Goal: Task Accomplishment & Management: Manage account settings

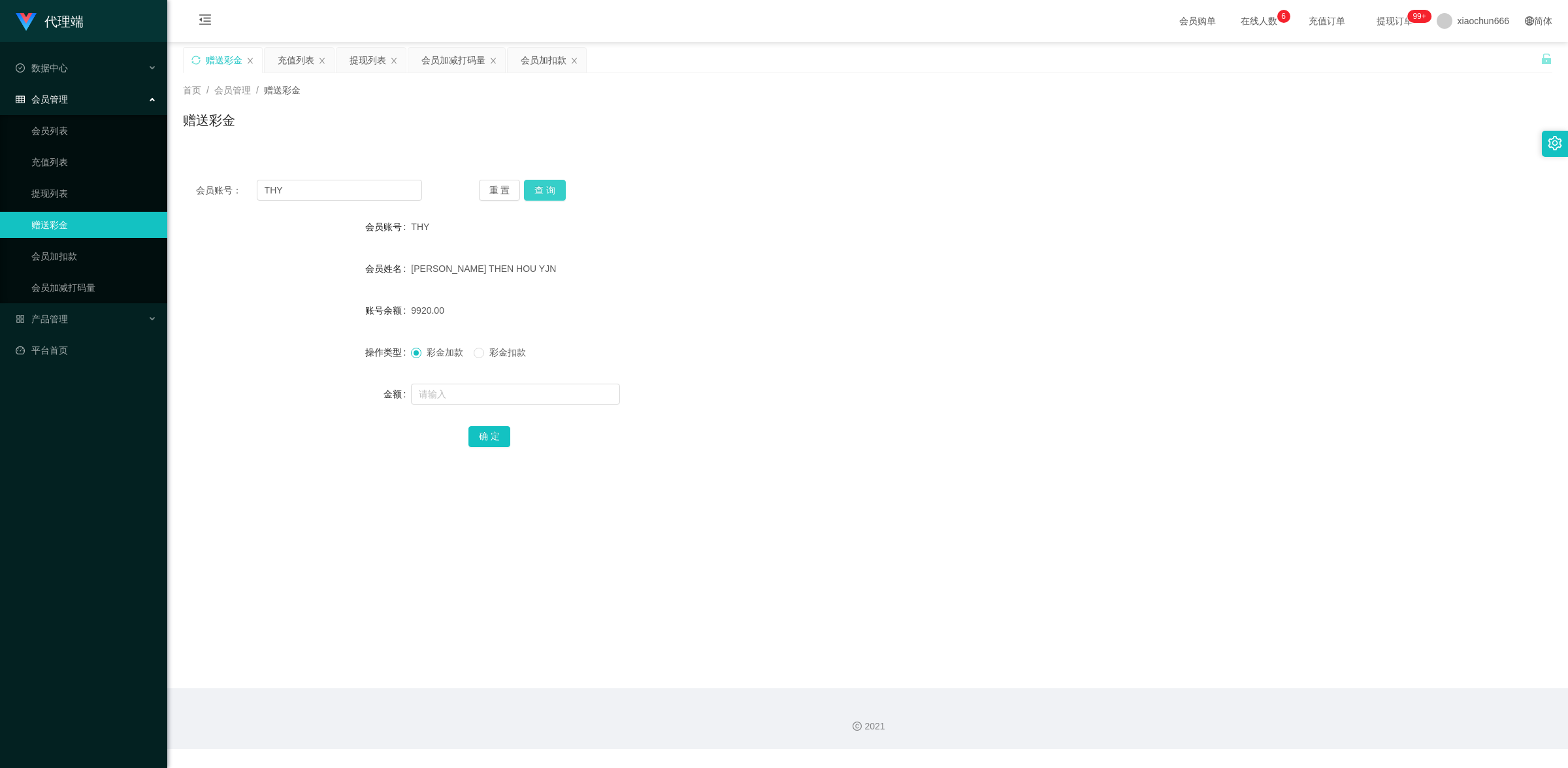
click at [547, 191] on button "查 询" at bounding box center [544, 190] width 42 height 21
click at [69, 193] on link "提现列表" at bounding box center [94, 193] width 125 height 26
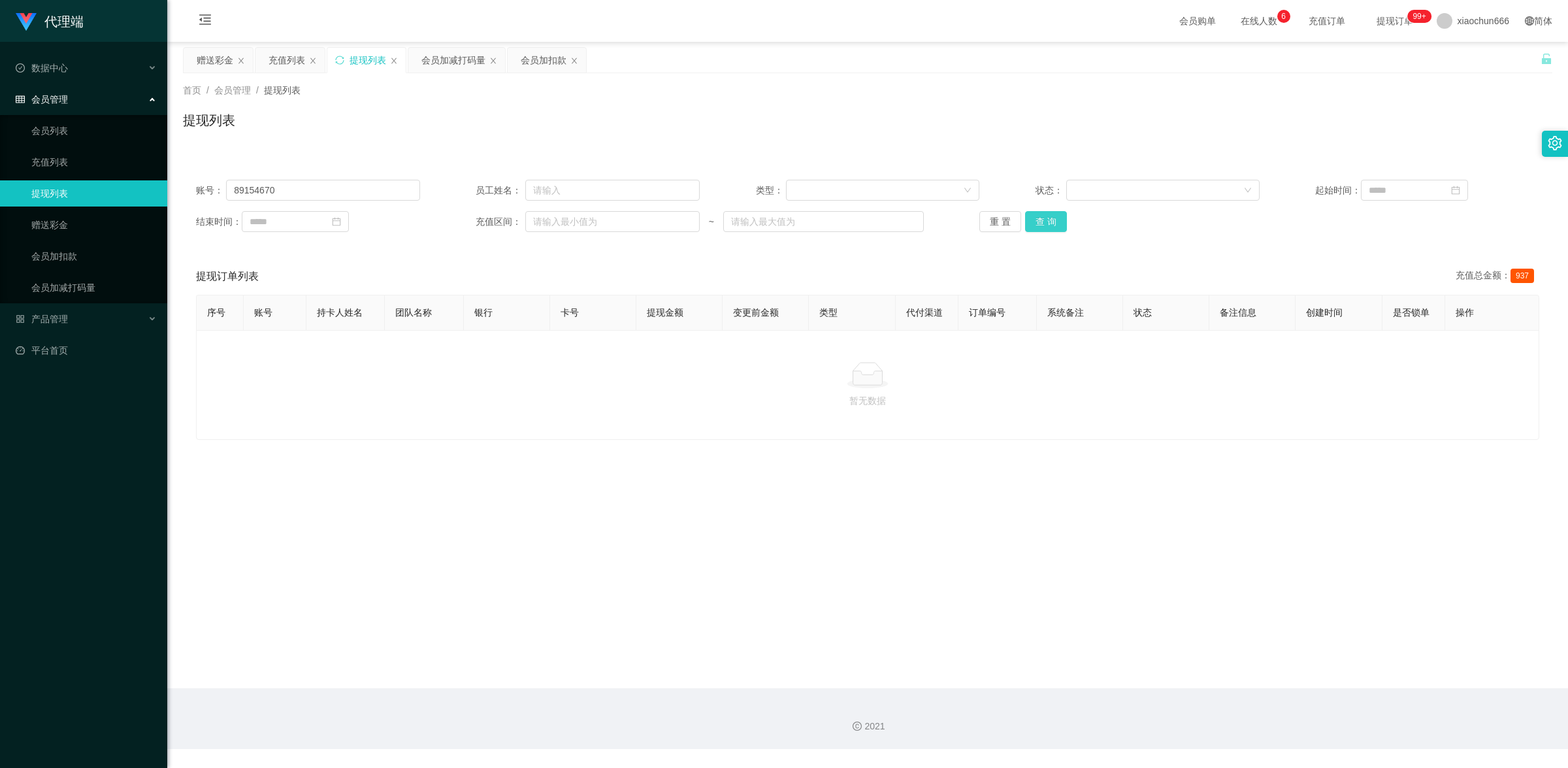
click at [1036, 221] on button "查 询" at bounding box center [1046, 221] width 42 height 21
drag, startPoint x: 295, startPoint y: 196, endPoint x: 72, endPoint y: 175, distance: 224.0
click at [66, 177] on section "代理端 数据中心 会员管理 会员列表 充值列表 提现列表 赠送彩金 会员加扣款 会员加减打码量 产品管理 平台首页 保存配置 重置配置 整体风格设置 主题色 …" at bounding box center [784, 375] width 1568 height 749
click at [1056, 203] on div "账号： 员工姓名： 类型： 状态： 起始时间： 结束时间： 充值区间： ~ 重 置 查 询" at bounding box center [868, 205] width 1370 height 78
click at [1047, 217] on button "查 询" at bounding box center [1046, 221] width 42 height 21
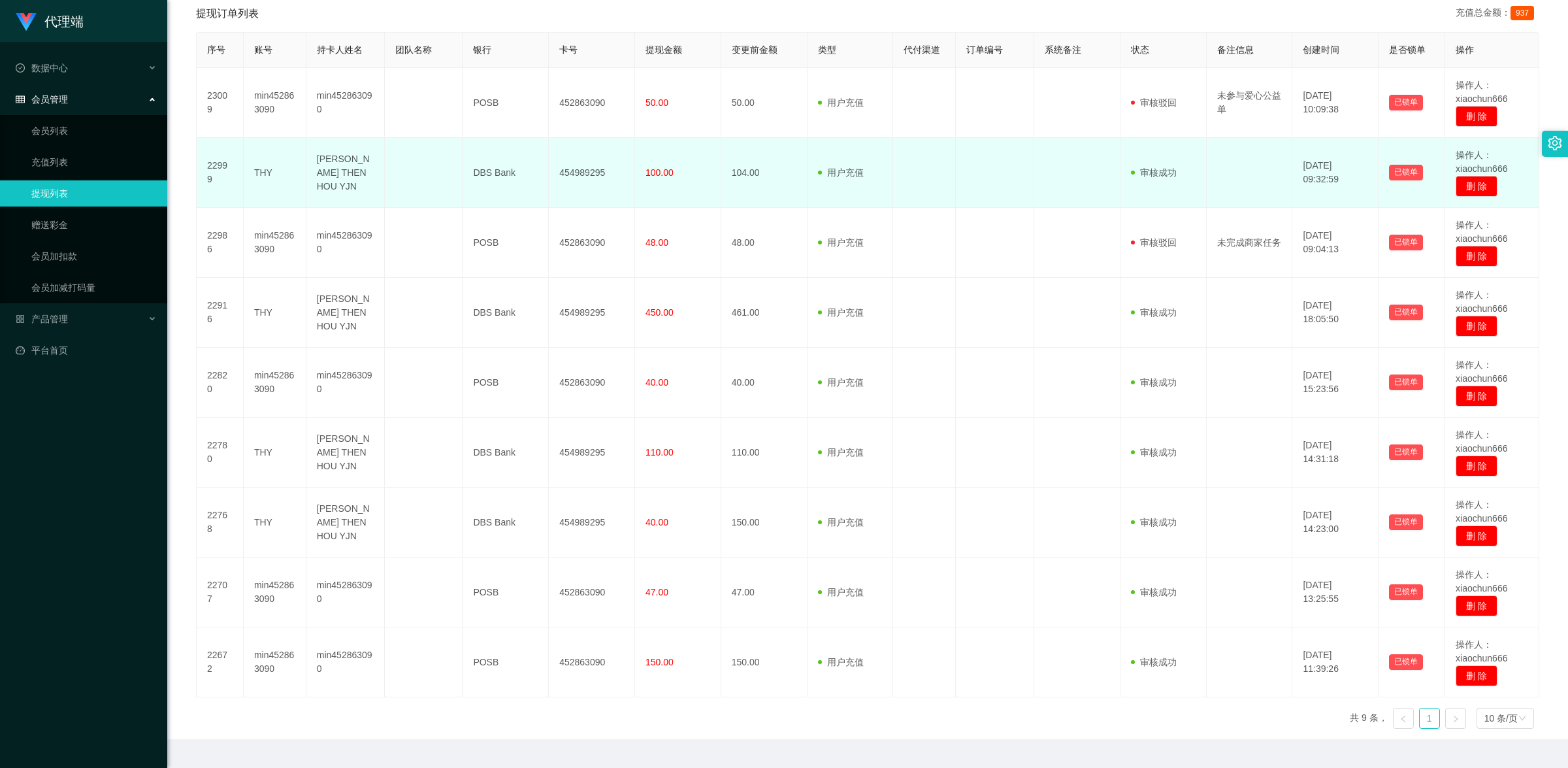
scroll to position [296, 0]
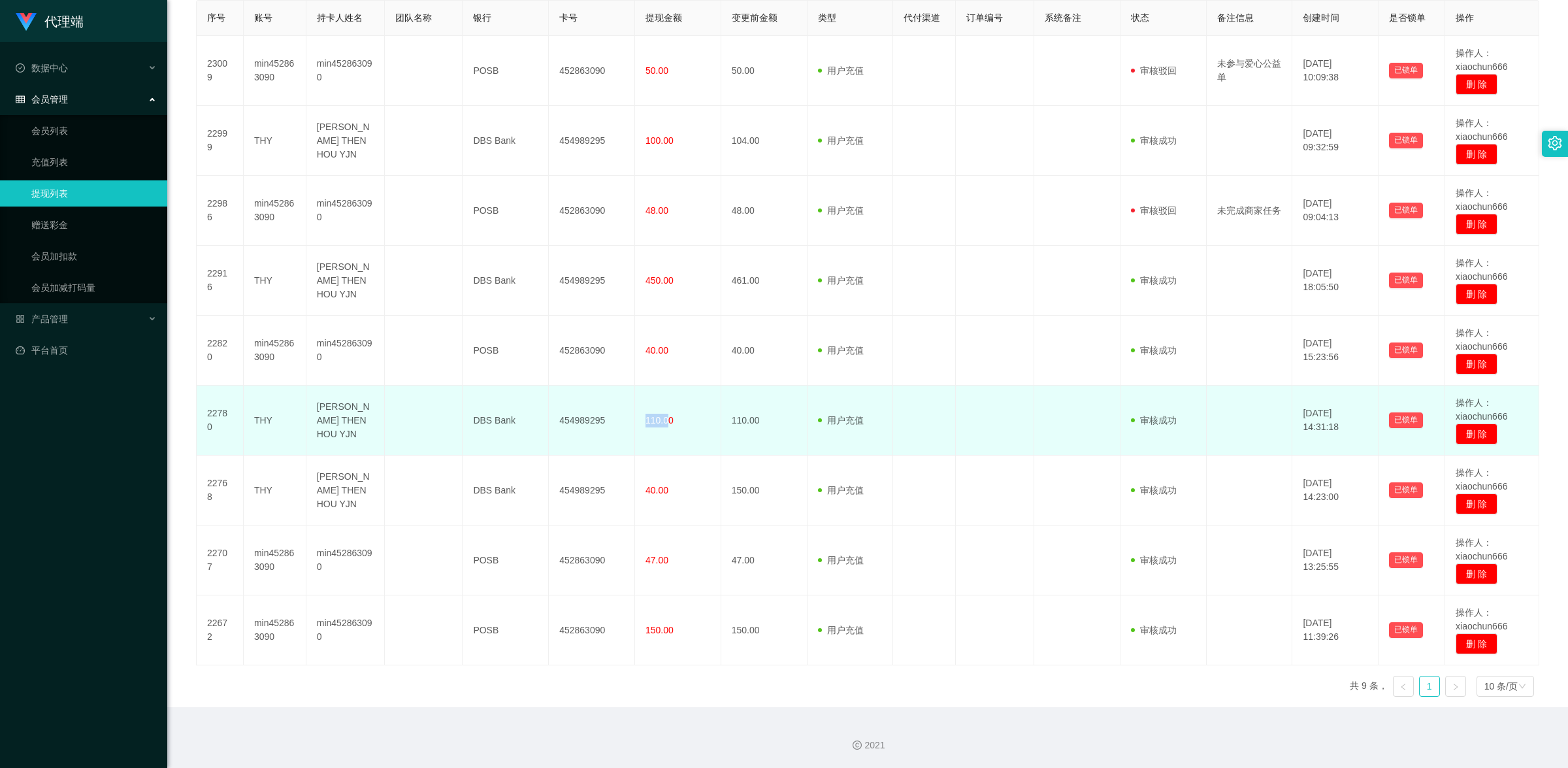
drag, startPoint x: 469, startPoint y: 478, endPoint x: 663, endPoint y: 419, distance: 202.8
click at [663, 419] on td "110.00" at bounding box center [678, 421] width 86 height 70
copy span "110.0"
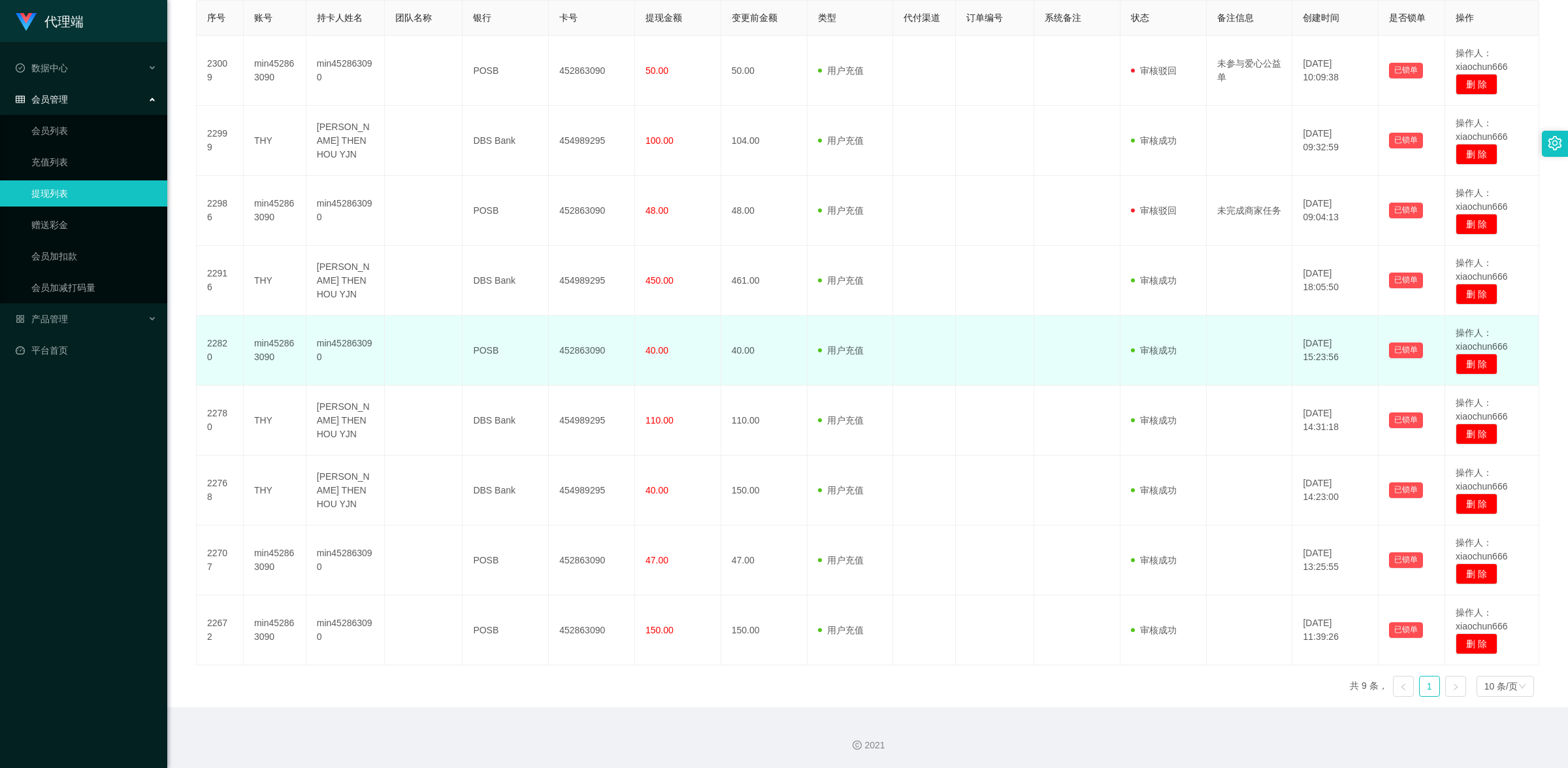
drag, startPoint x: 663, startPoint y: 419, endPoint x: 595, endPoint y: 343, distance: 102.0
click at [595, 343] on td "452863090" at bounding box center [592, 350] width 86 height 70
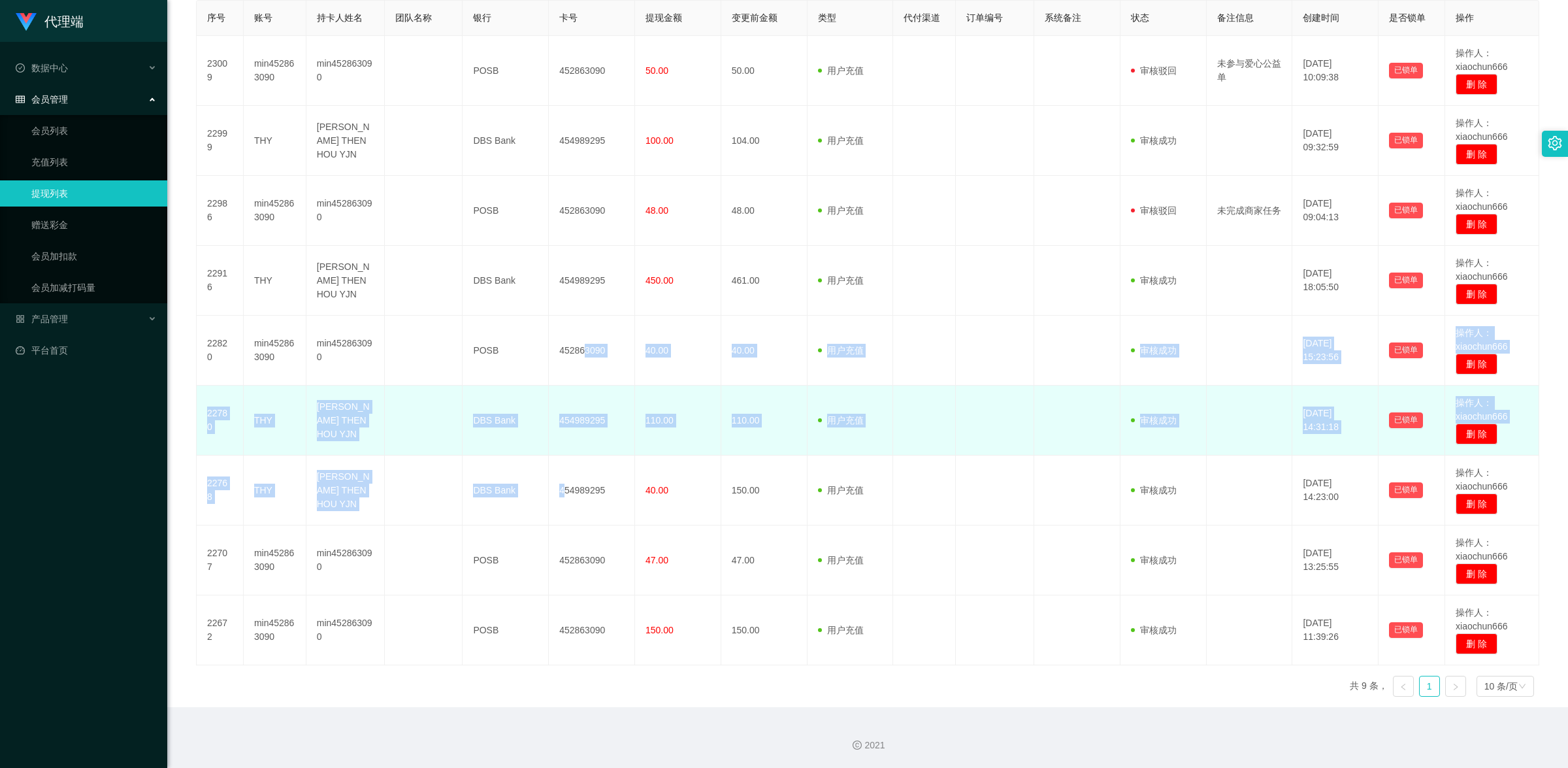
drag, startPoint x: 582, startPoint y: 324, endPoint x: 533, endPoint y: 434, distance: 120.4
click at [533, 434] on tbody "23009 min452863090 min452863090 POSB 452863090 50.00 50.00 用户充值 人工扣款 审核驳回 审核成功 …" at bounding box center [868, 350] width 1343 height 629
copy tbody "3090 40.00 40.00 用户充值 人工扣款 审核驳回 审核成功 等待审核 [DATE] 15:23:56 已锁单 操作人：xiaochun666 删…"
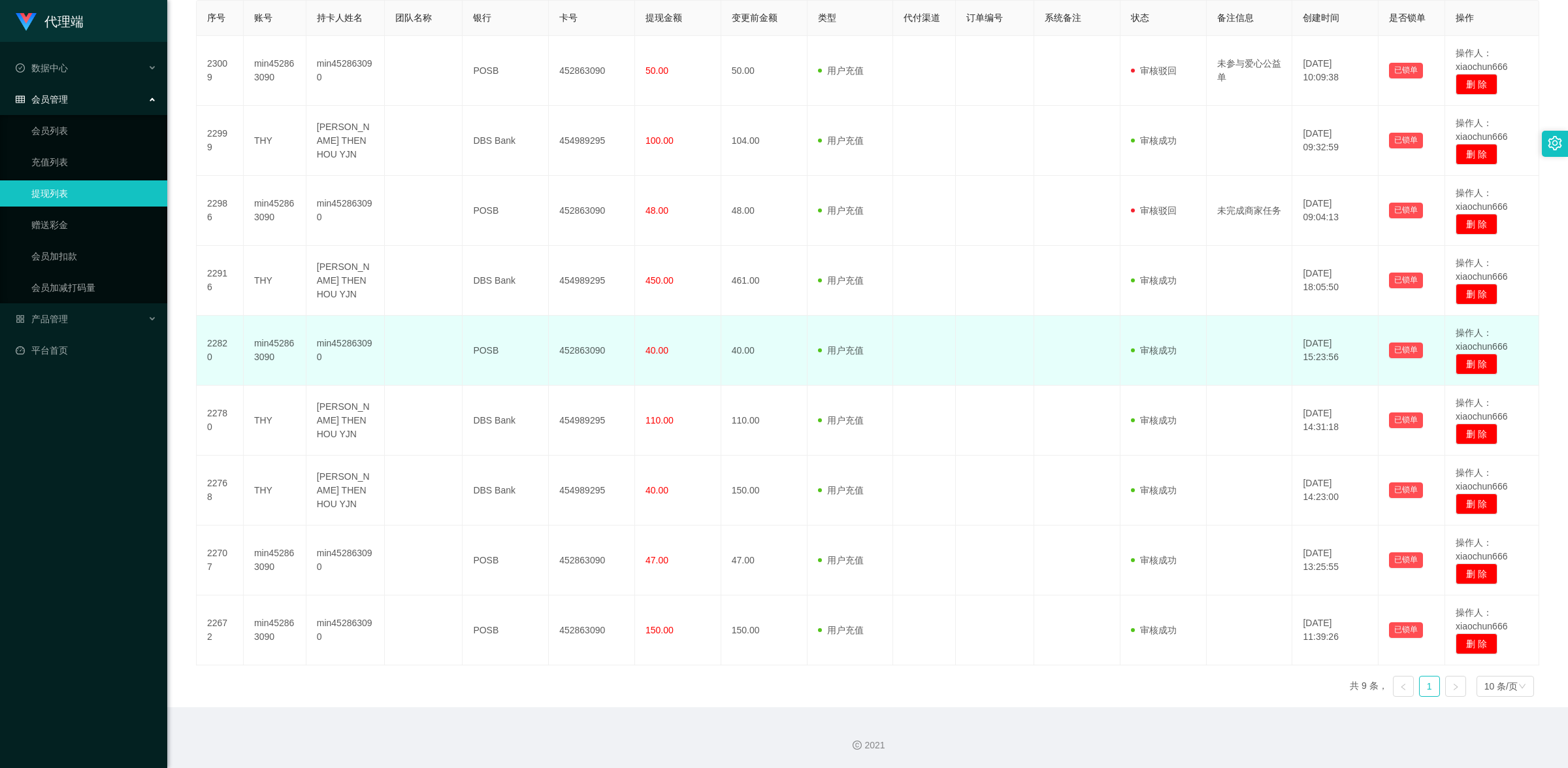
click at [518, 350] on td "POSB" at bounding box center [506, 350] width 86 height 70
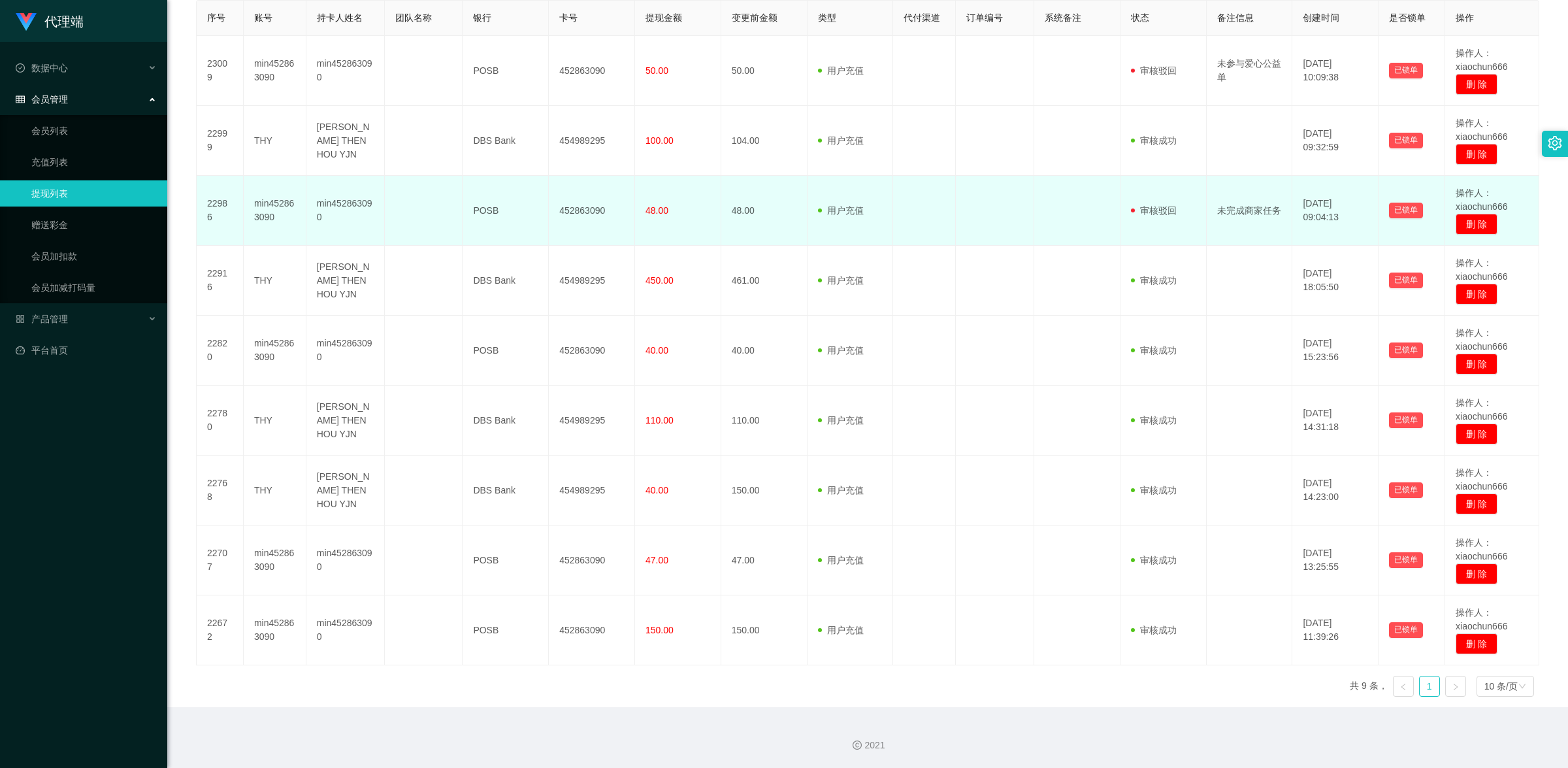
click at [471, 186] on td "POSB" at bounding box center [506, 211] width 86 height 70
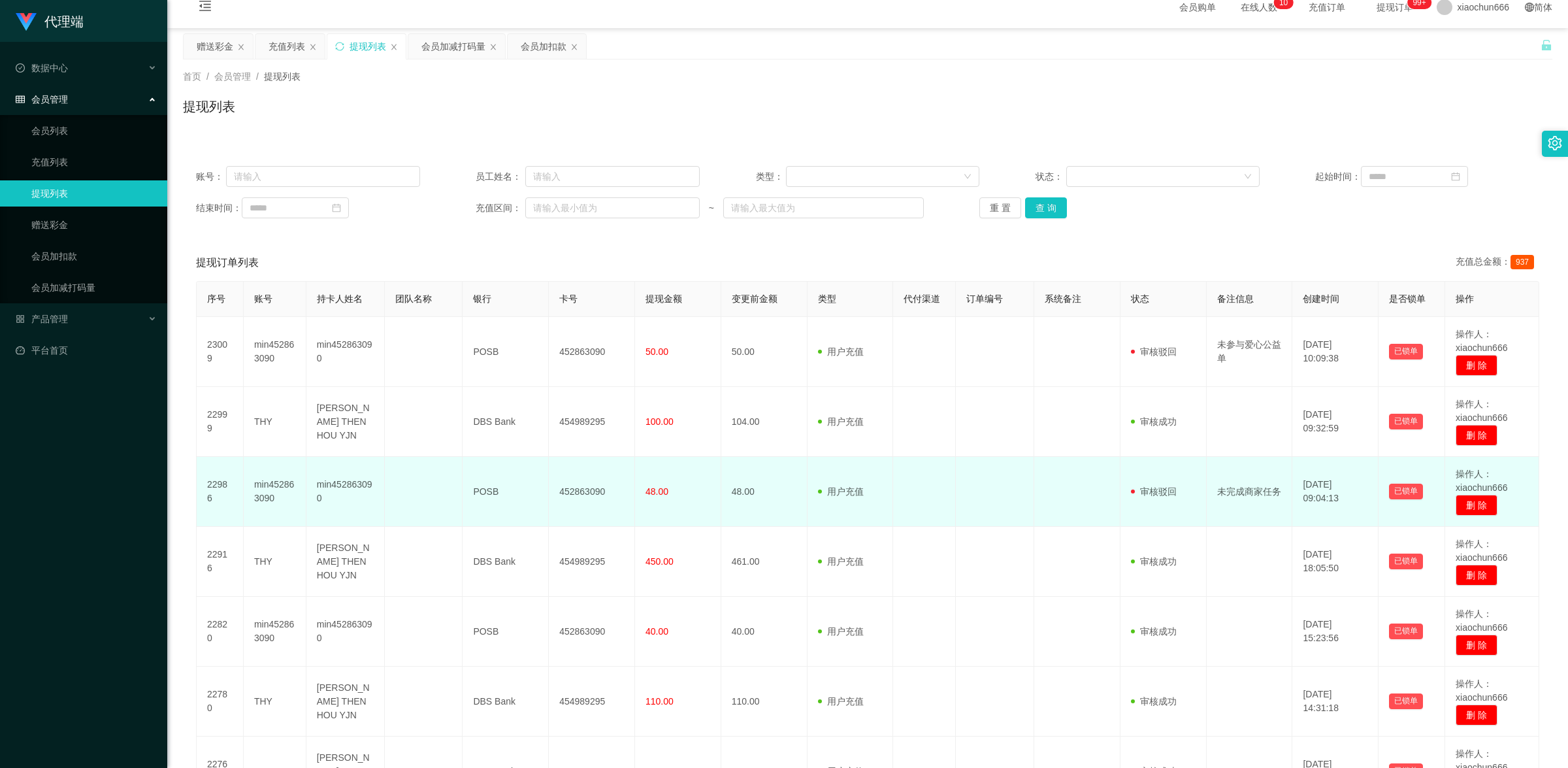
scroll to position [0, 0]
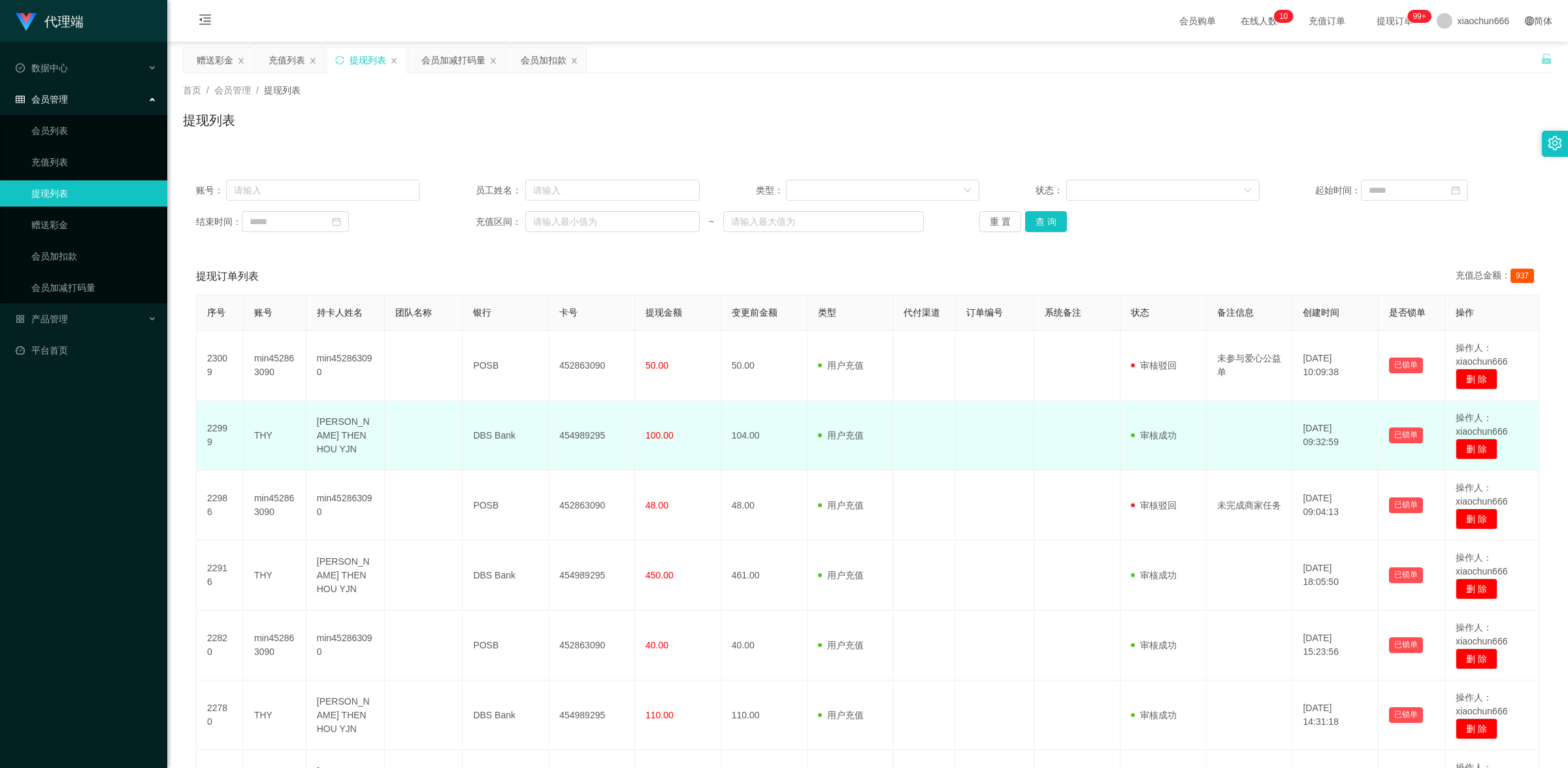
click at [250, 438] on td "THY" at bounding box center [275, 436] width 63 height 70
copy td "THY"
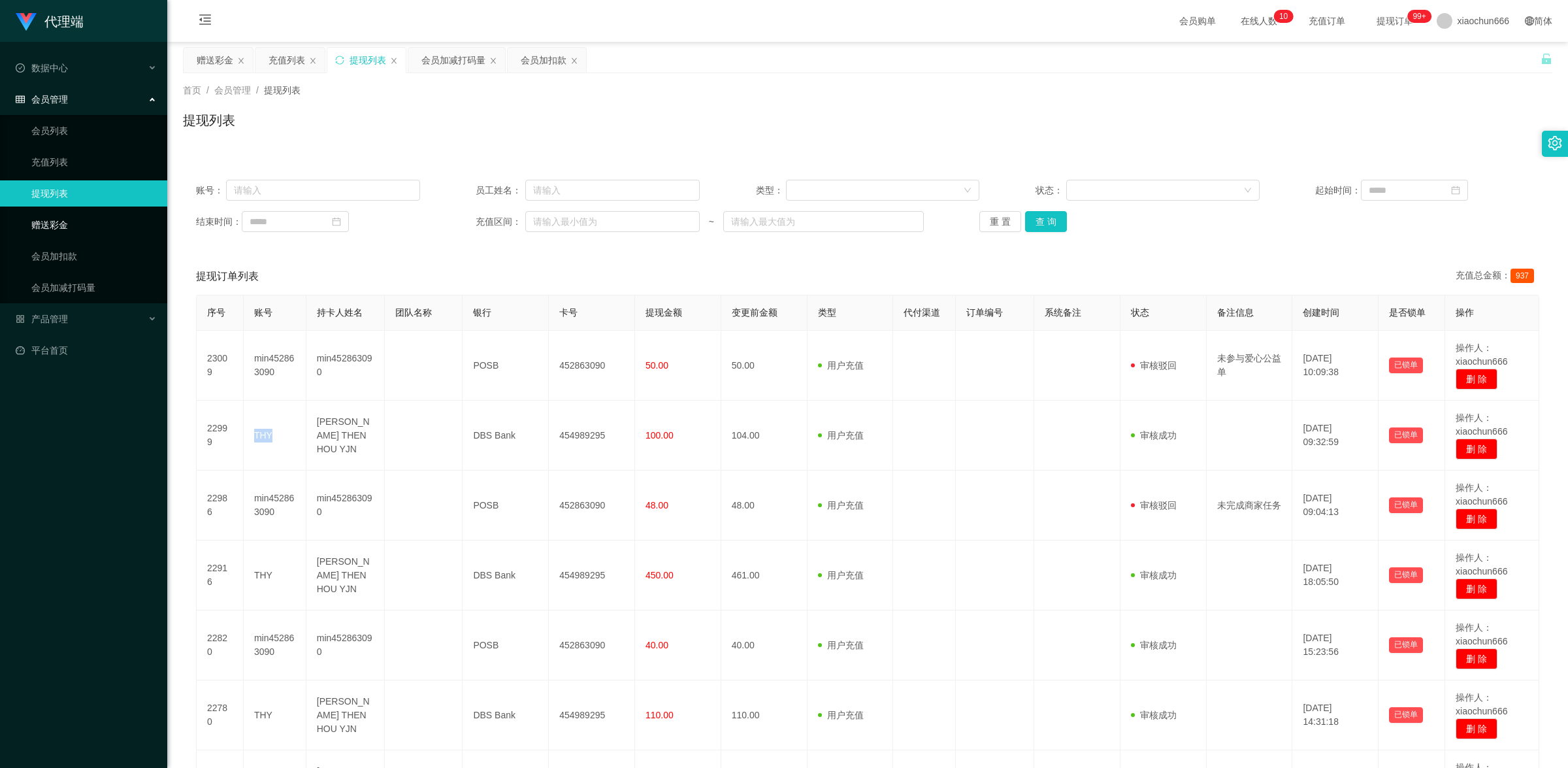
click at [89, 220] on link "赠送彩金" at bounding box center [94, 225] width 125 height 26
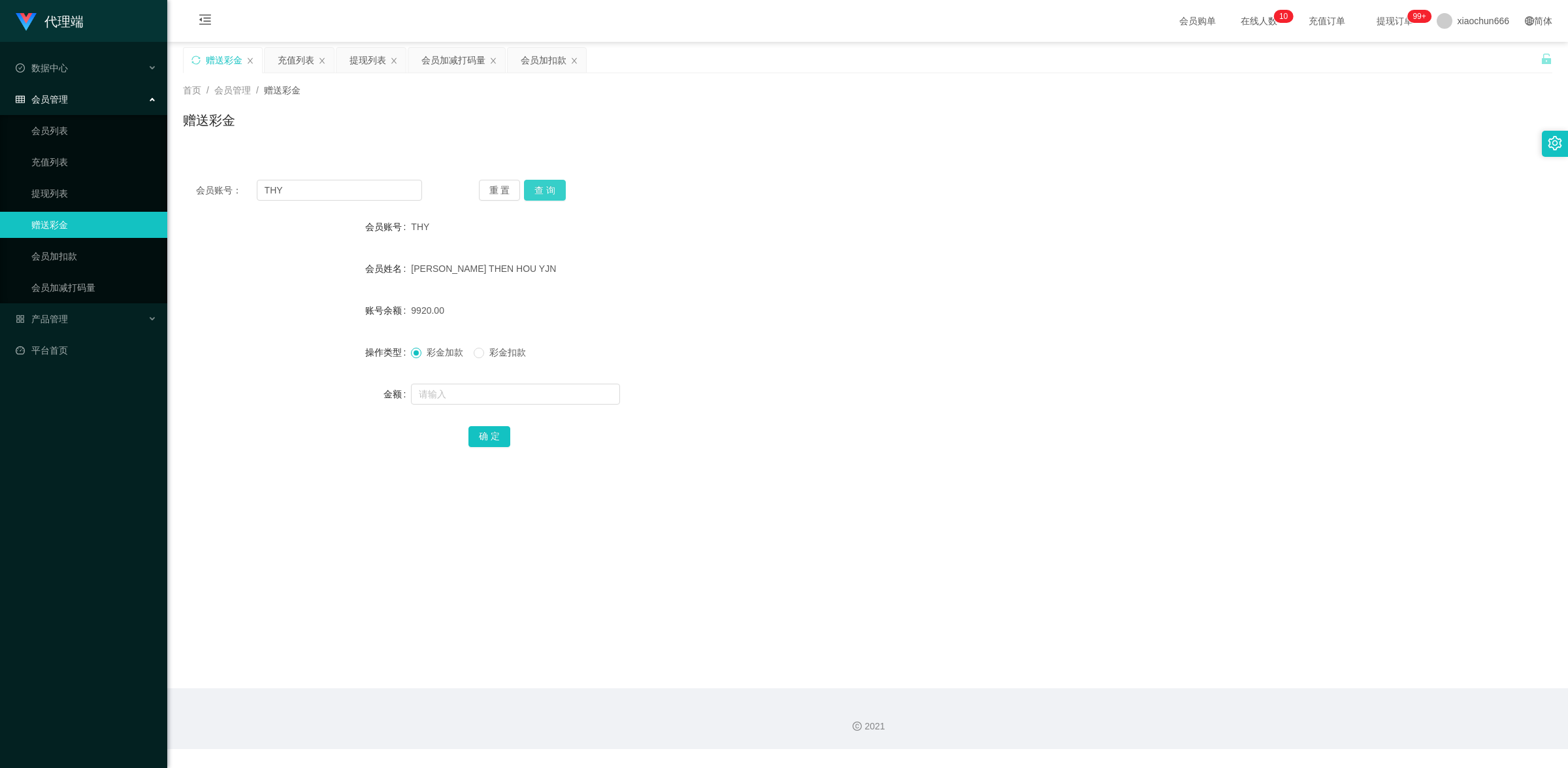
click at [554, 185] on button "查 询" at bounding box center [544, 190] width 42 height 21
click at [92, 183] on link "提现列表" at bounding box center [94, 193] width 125 height 26
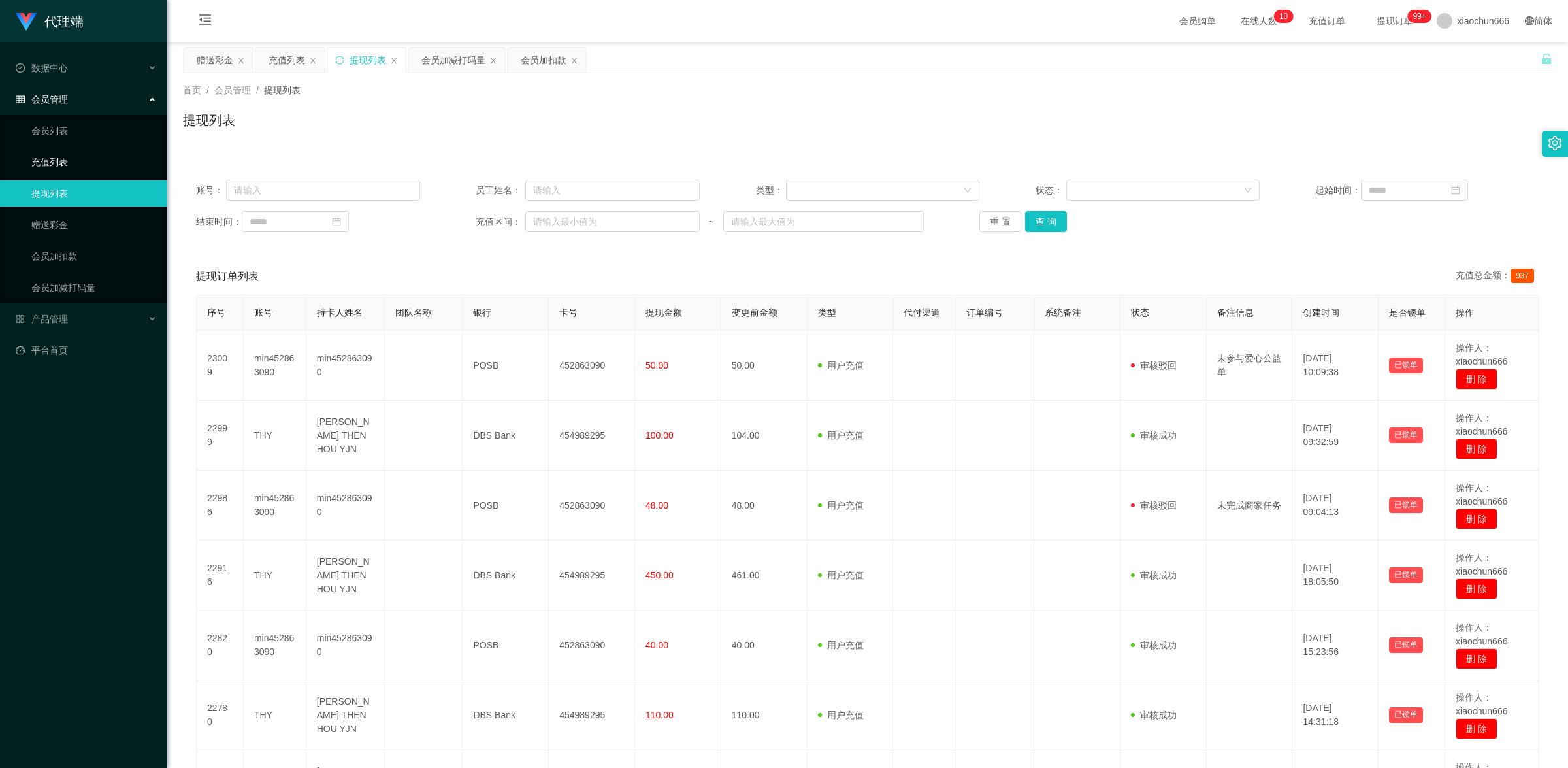
click at [80, 158] on link "充值列表" at bounding box center [94, 162] width 125 height 26
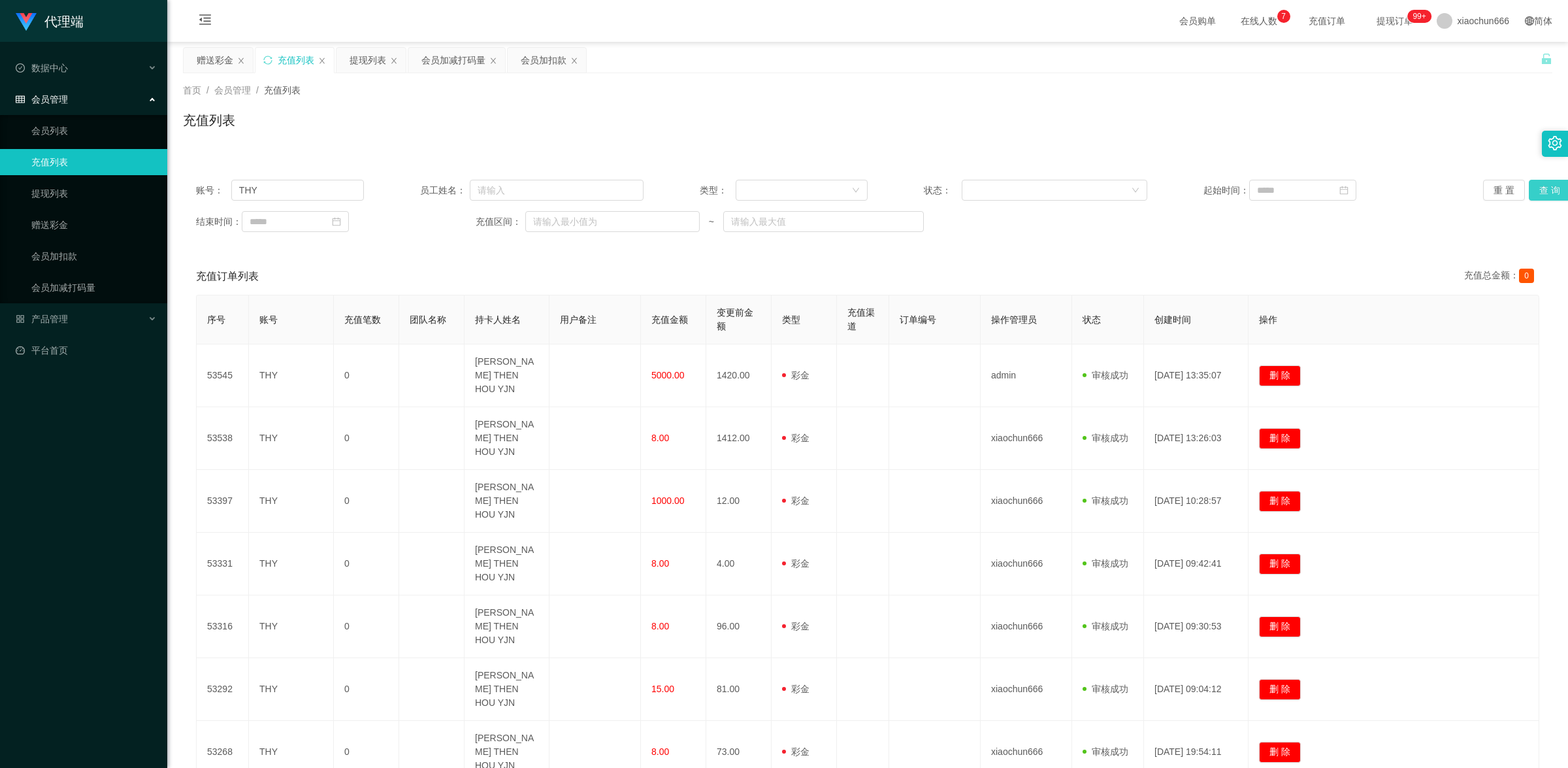
click at [1547, 190] on button "查 询" at bounding box center [1549, 190] width 42 height 21
drag, startPoint x: 39, startPoint y: 226, endPoint x: 50, endPoint y: 226, distance: 11.0
click at [39, 226] on link "赠送彩金" at bounding box center [94, 225] width 125 height 26
